Goal: Navigation & Orientation: Find specific page/section

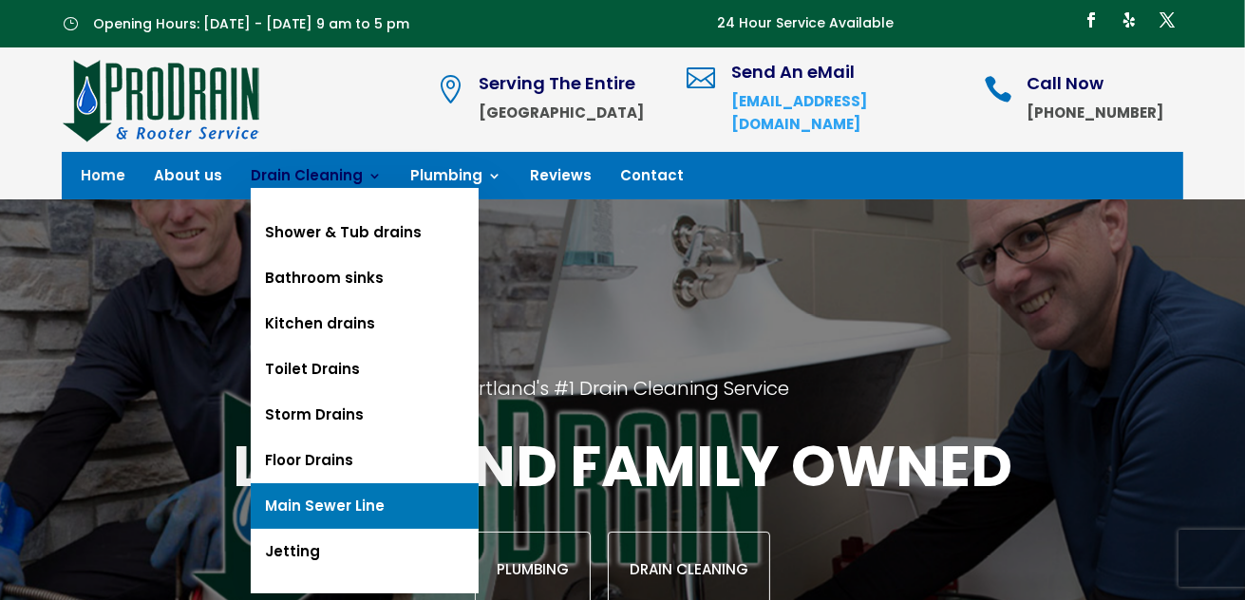
click at [327, 512] on link "Main Sewer Line" at bounding box center [365, 506] width 228 height 46
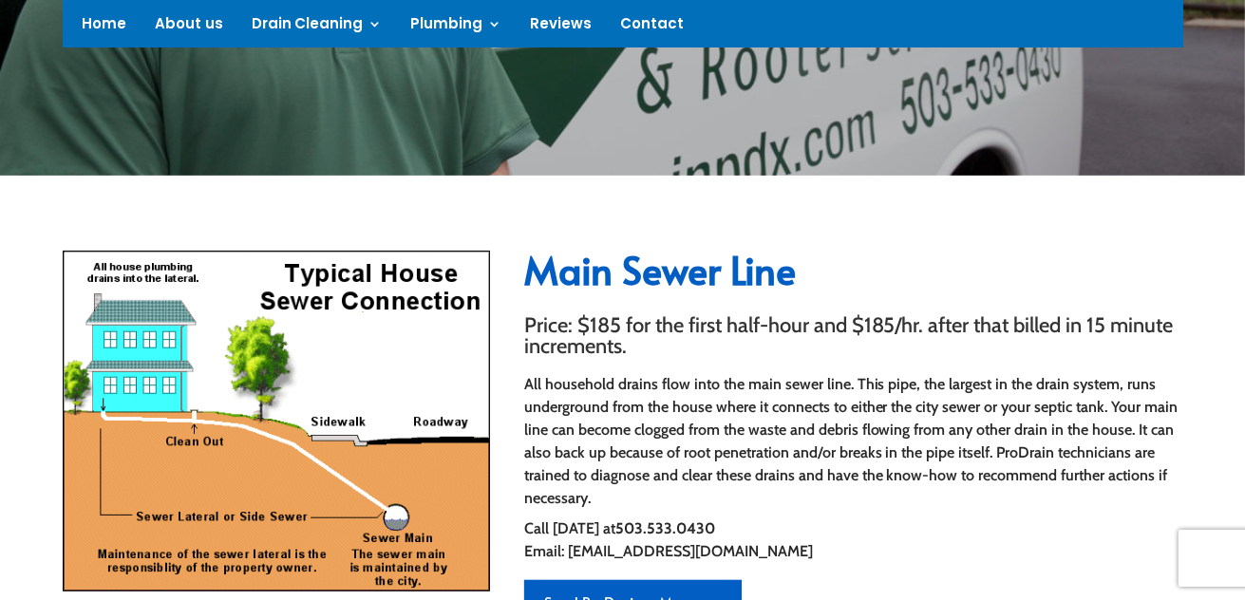
scroll to position [380, 0]
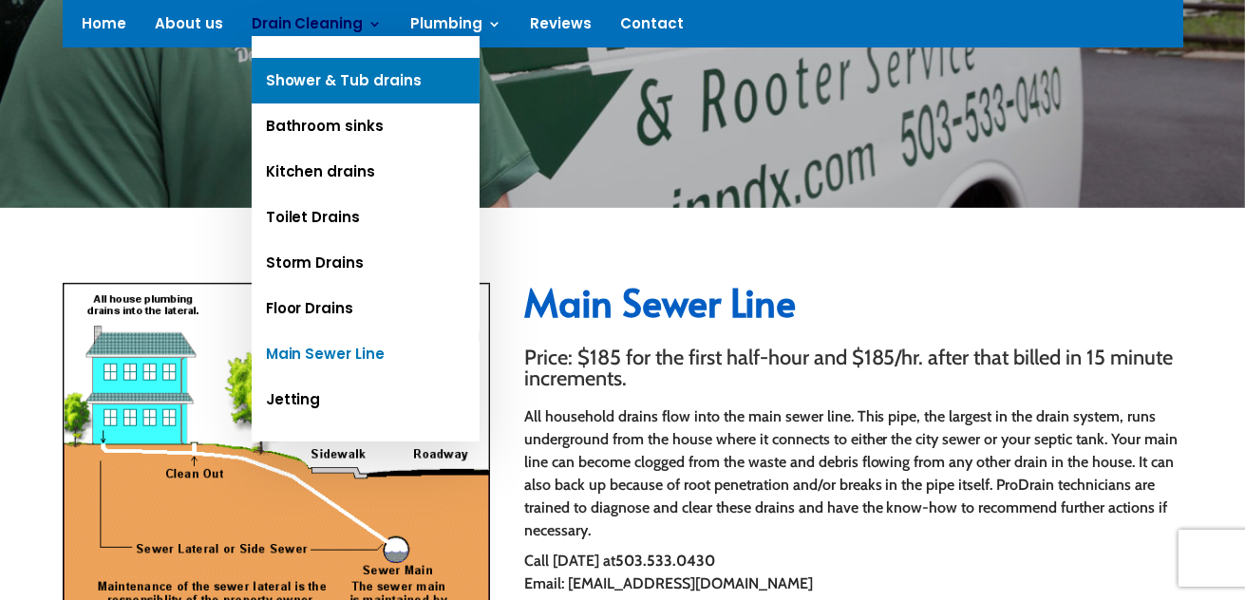
click at [337, 70] on link "Shower & Tub drains" at bounding box center [366, 81] width 228 height 46
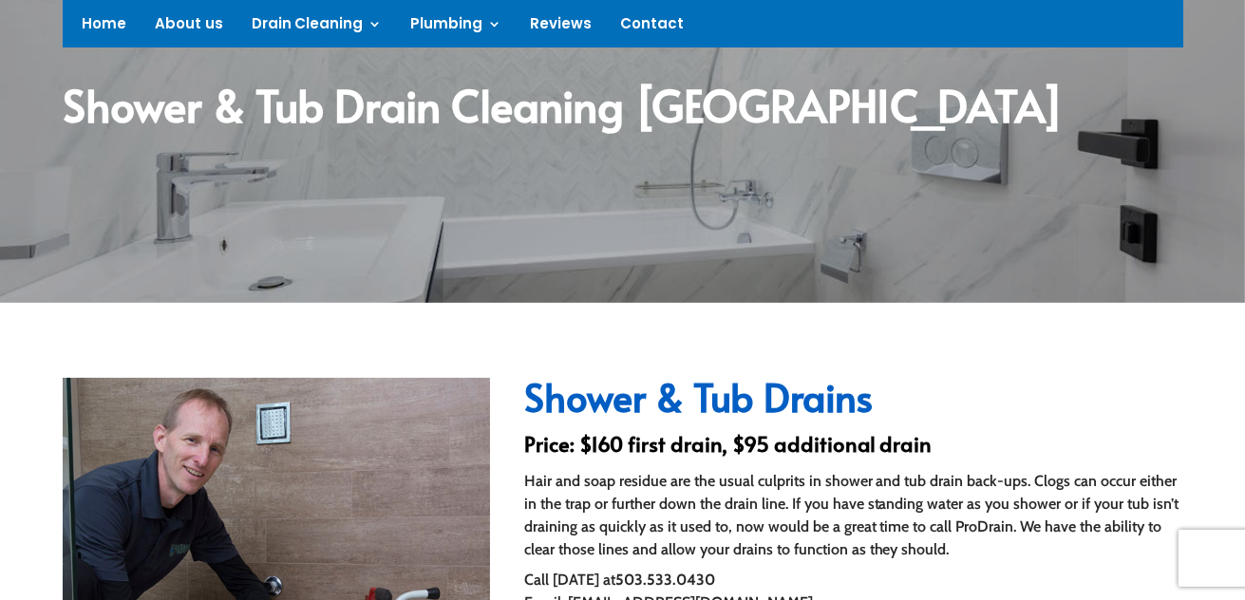
scroll to position [475, 0]
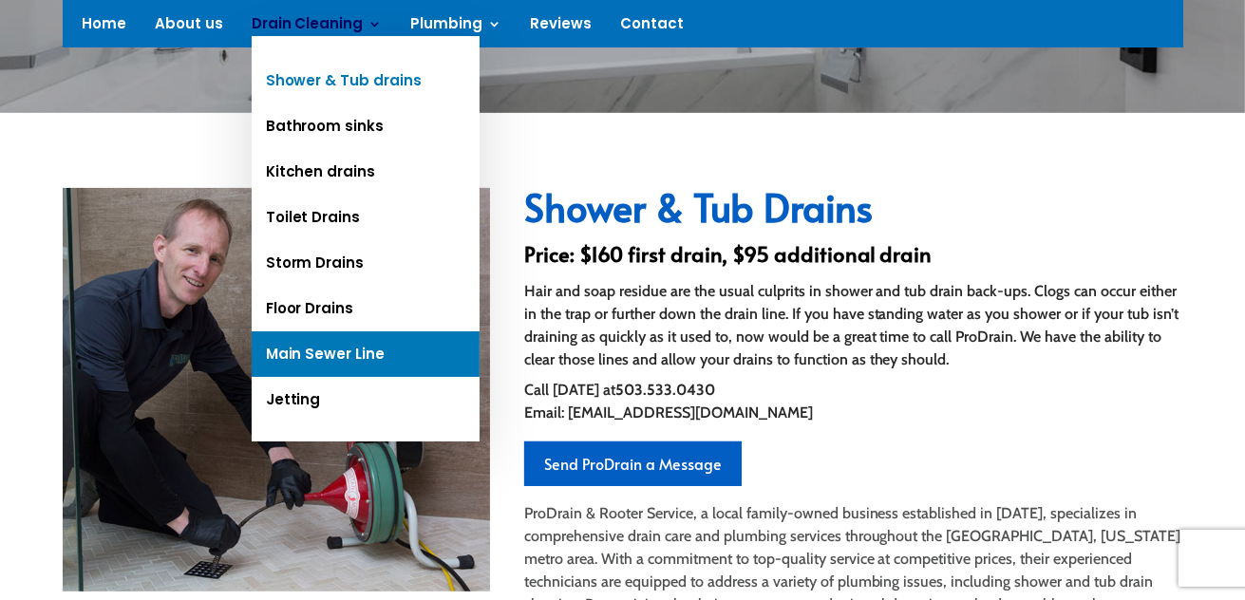
click at [339, 353] on link "Main Sewer Line" at bounding box center [366, 354] width 228 height 46
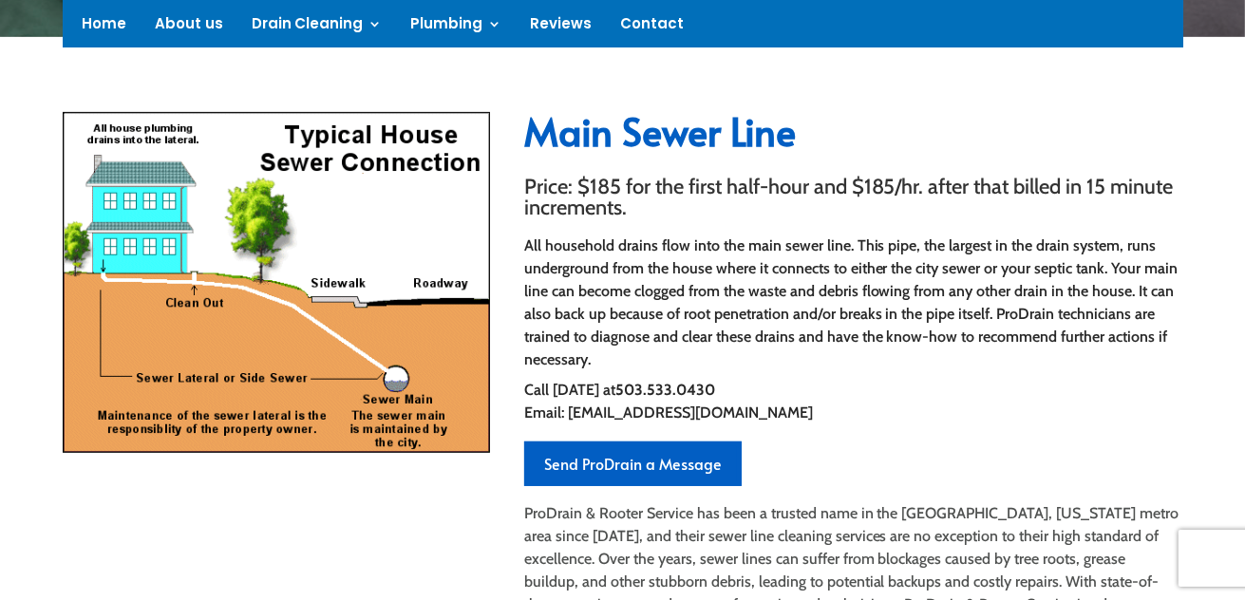
scroll to position [570, 0]
